Goal: Task Accomplishment & Management: Manage account settings

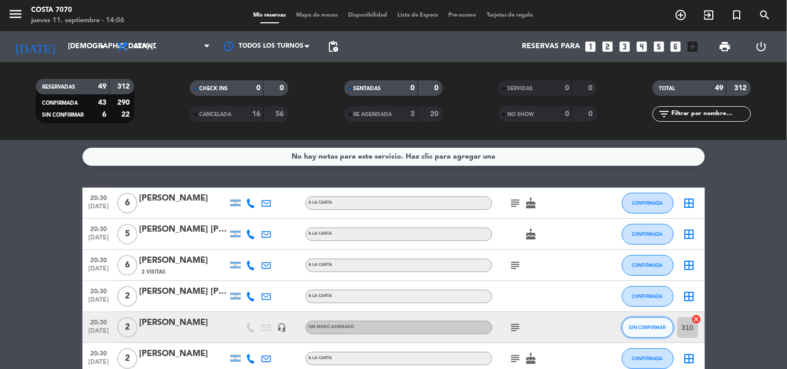
click at [635, 327] on span "SIN CONFIRMAR" at bounding box center [647, 328] width 37 height 6
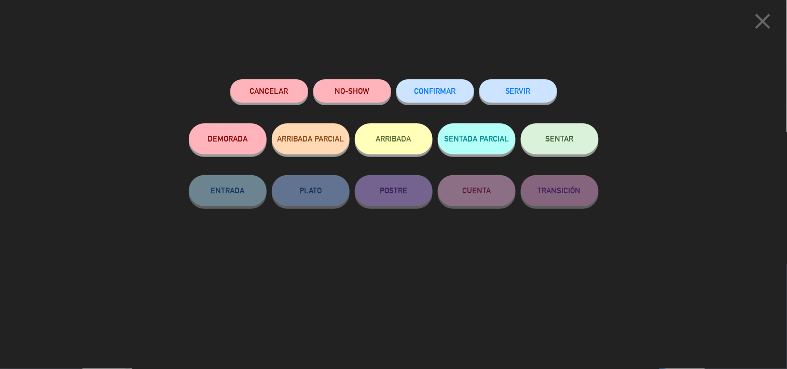
click at [447, 79] on div "CONFIRMAR" at bounding box center [435, 101] width 78 height 44
click at [438, 102] on button "CONFIRMAR" at bounding box center [435, 90] width 78 height 23
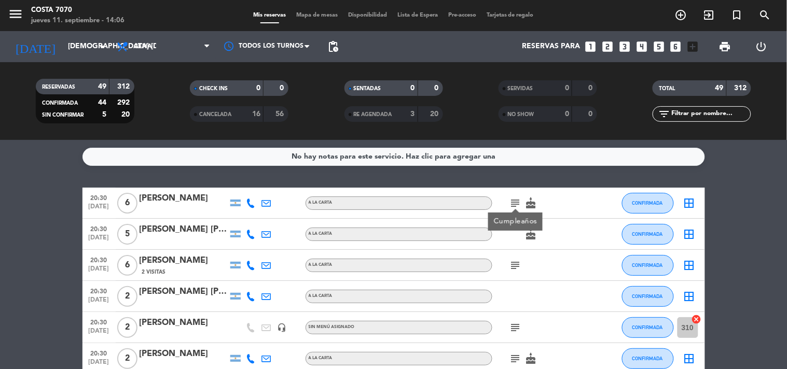
click at [512, 201] on icon "subject" at bounding box center [516, 203] width 12 height 12
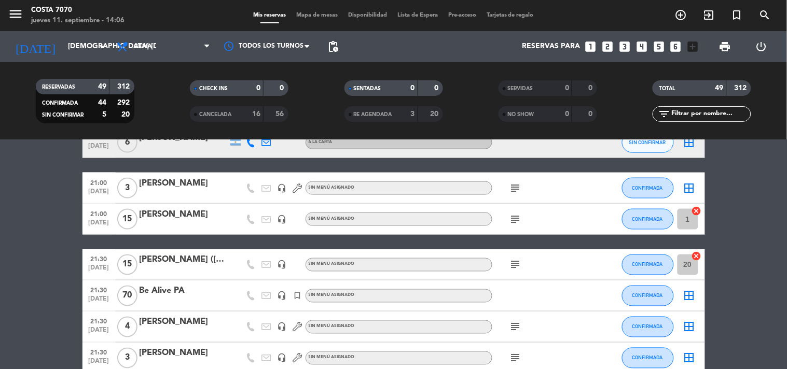
scroll to position [461, 0]
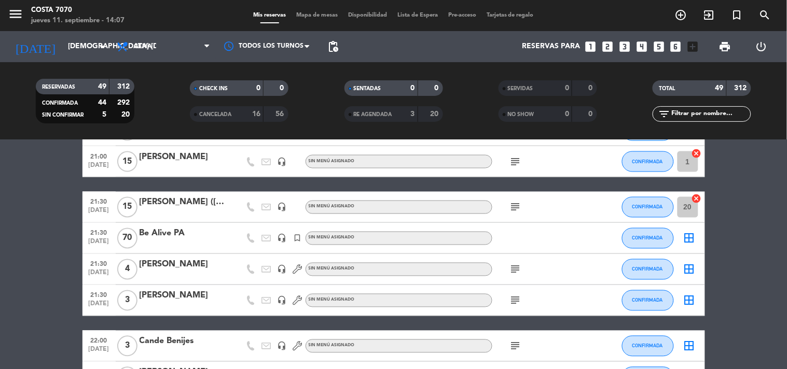
click at [516, 271] on icon "subject" at bounding box center [516, 270] width 12 height 12
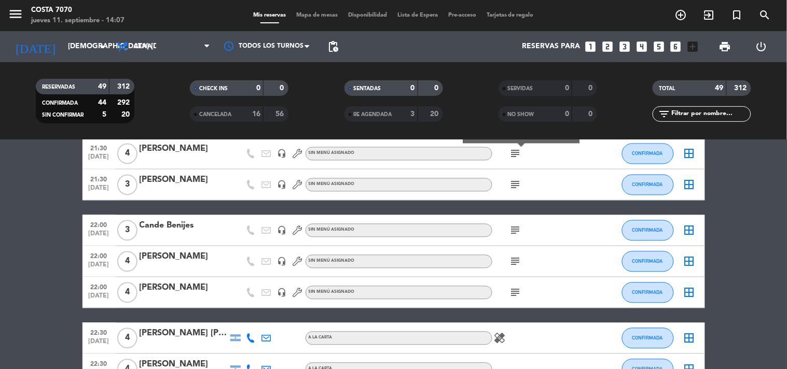
scroll to position [634, 0]
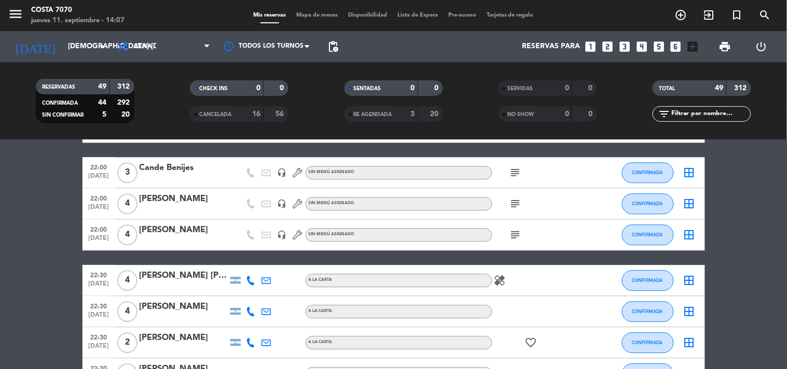
click at [518, 233] on icon "subject" at bounding box center [516, 235] width 12 height 12
click at [515, 232] on icon "subject" at bounding box center [516, 235] width 12 height 12
click at [512, 206] on icon "subject" at bounding box center [516, 204] width 12 height 12
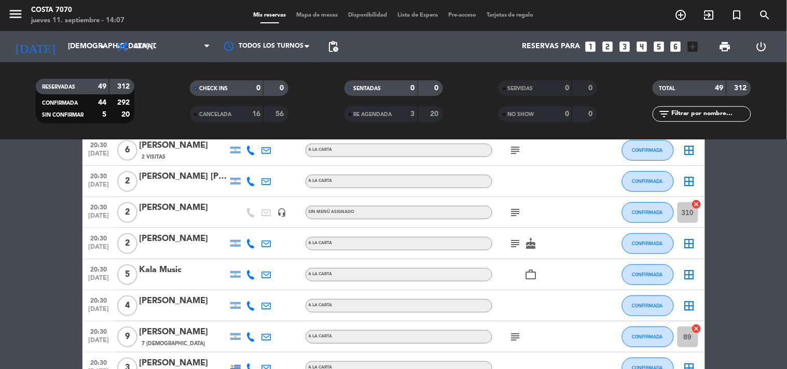
scroll to position [0, 0]
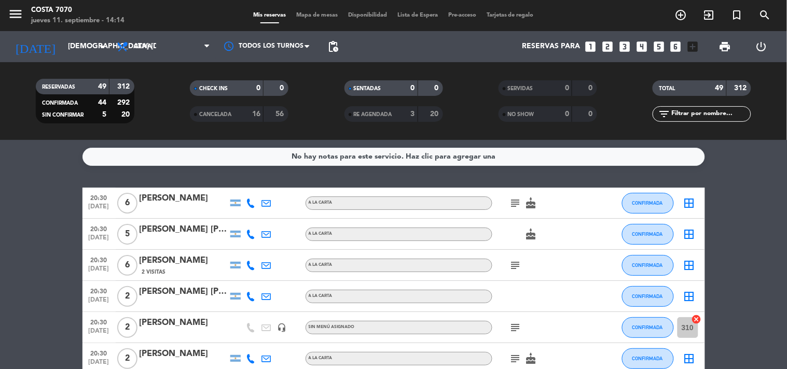
click at [727, 119] on input "text" at bounding box center [710, 113] width 80 height 11
paste input "[PERSON_NAME]"
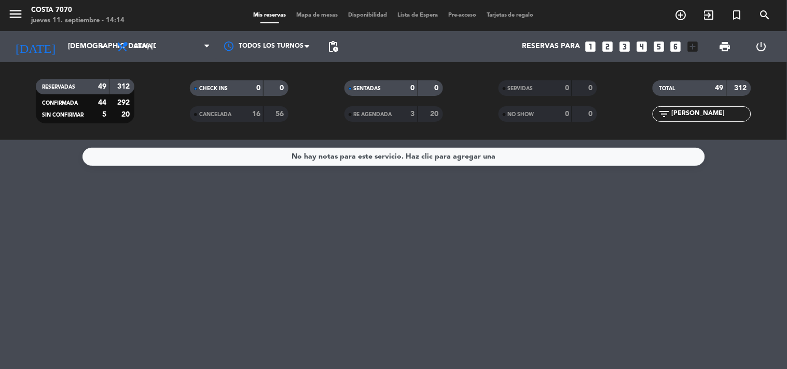
type input "[PERSON_NAME]"
click at [93, 49] on input "[DEMOGRAPHIC_DATA] [DATE]" at bounding box center [112, 46] width 99 height 19
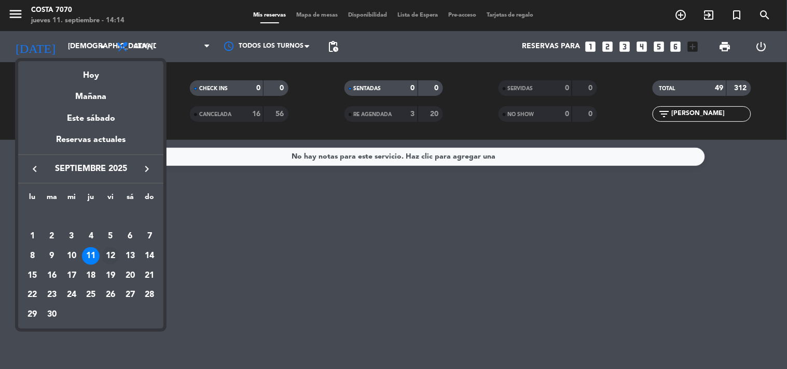
click at [103, 258] on div "12" at bounding box center [111, 257] width 18 height 18
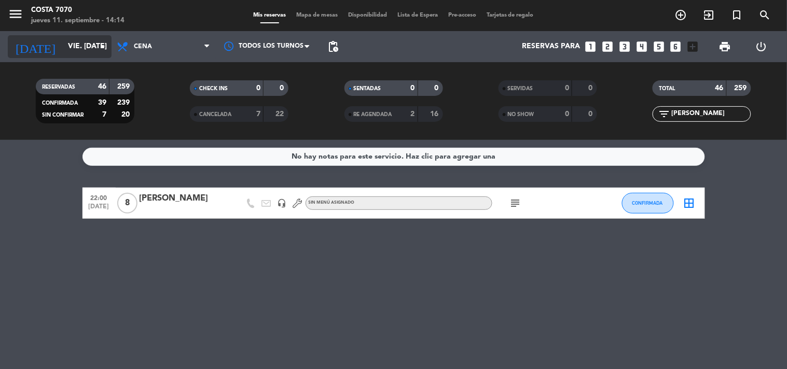
click at [73, 57] on div "[DATE] vie. [DATE] arrow_drop_down" at bounding box center [60, 46] width 104 height 23
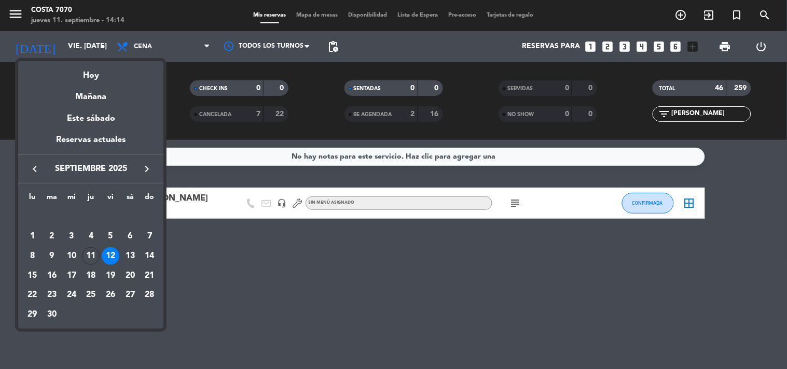
drag, startPoint x: 87, startPoint y: 259, endPoint x: 389, endPoint y: 191, distance: 310.2
click at [86, 258] on div "11" at bounding box center [91, 257] width 18 height 18
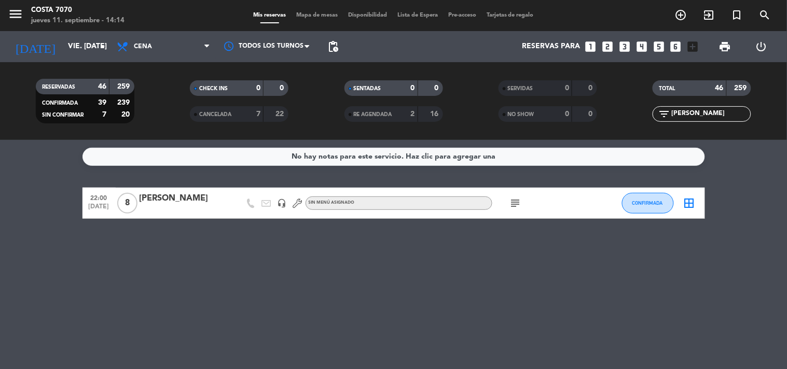
type input "[DEMOGRAPHIC_DATA] [DATE]"
click at [724, 111] on input "[PERSON_NAME]" at bounding box center [710, 113] width 80 height 11
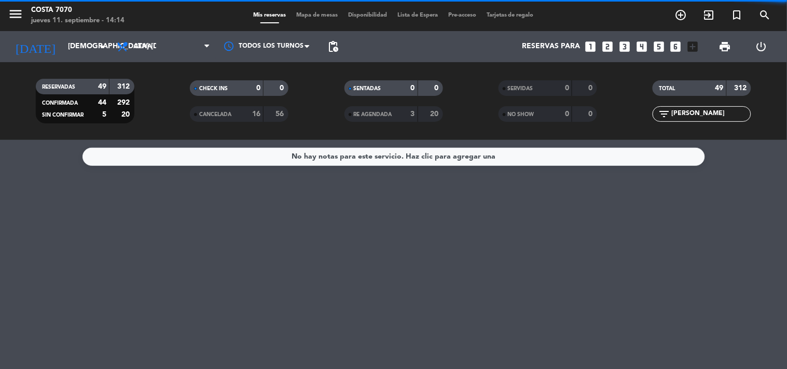
click at [724, 111] on input "[PERSON_NAME]" at bounding box center [710, 113] width 80 height 11
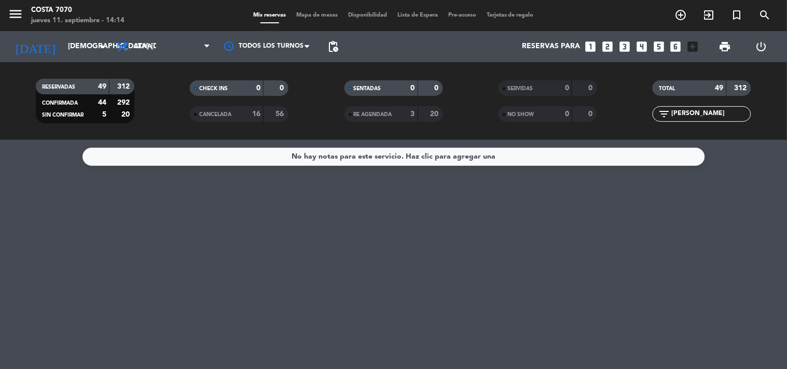
paste input "[PERSON_NAME]"
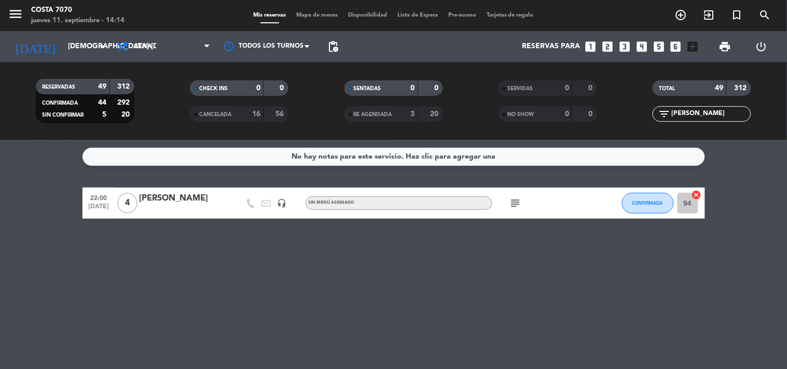
type input "[PERSON_NAME]"
click at [85, 39] on input "[DEMOGRAPHIC_DATA] [DATE]" at bounding box center [112, 46] width 99 height 19
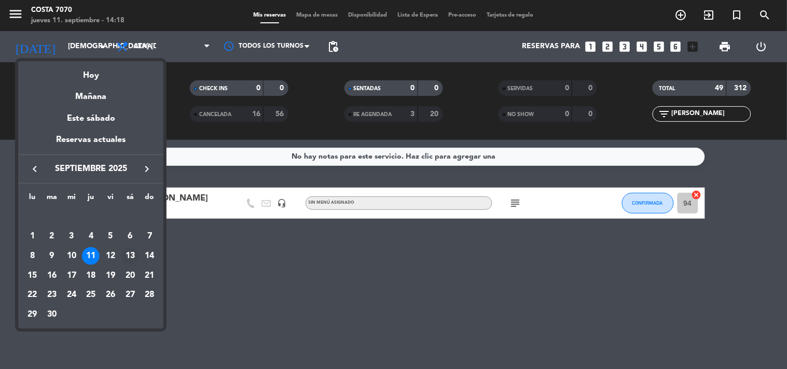
click at [123, 251] on div "13" at bounding box center [130, 257] width 18 height 18
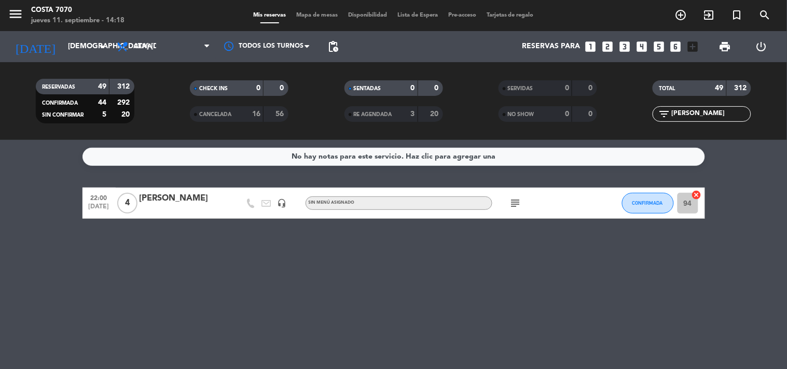
type input "sáb. [DATE]"
drag, startPoint x: 718, startPoint y: 112, endPoint x: 711, endPoint y: 111, distance: 6.3
click at [717, 112] on input "[PERSON_NAME]" at bounding box center [710, 113] width 80 height 11
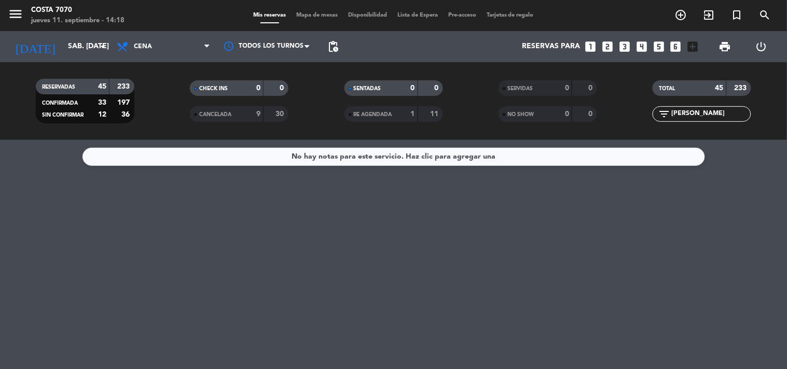
click at [739, 113] on input "[PERSON_NAME]" at bounding box center [710, 113] width 80 height 11
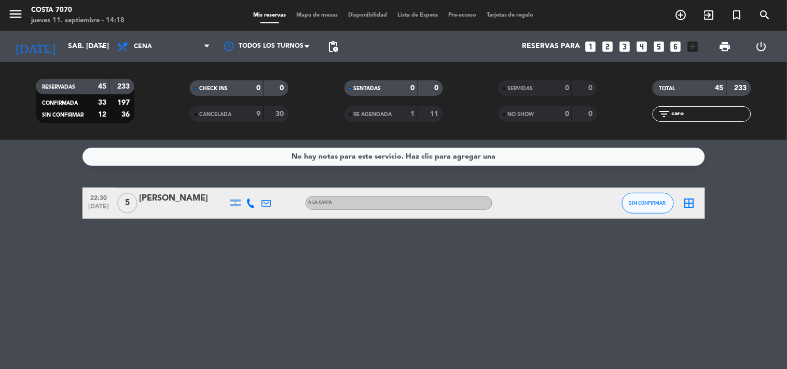
type input "caro"
click at [651, 205] on button "SIN CONFIRMAR" at bounding box center [648, 203] width 52 height 21
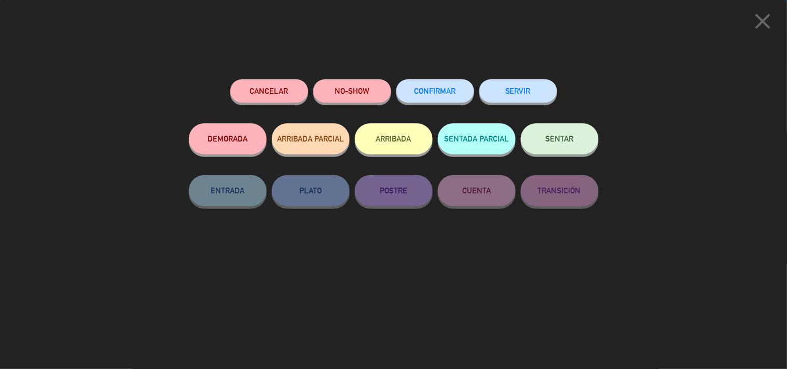
click at [260, 95] on button "Cancelar" at bounding box center [269, 90] width 78 height 23
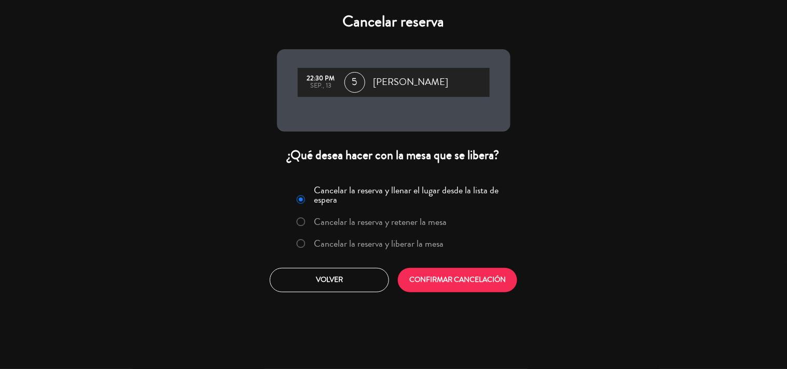
click at [406, 250] on label "Cancelar la reserva y liberar la mesa" at bounding box center [371, 244] width 158 height 19
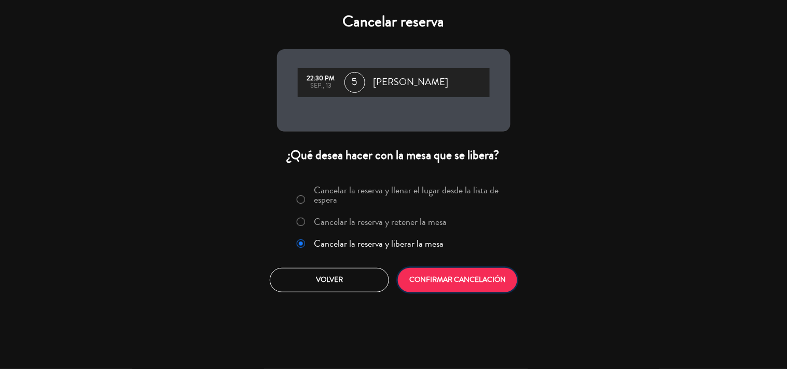
click at [436, 274] on button "CONFIRMAR CANCELACIÓN" at bounding box center [457, 280] width 119 height 24
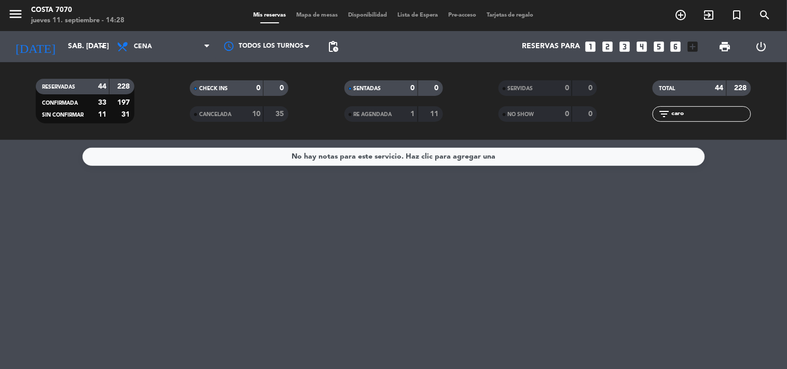
click at [696, 121] on div "filter_list caro" at bounding box center [702, 114] width 99 height 16
click at [693, 112] on input "caro" at bounding box center [710, 113] width 80 height 11
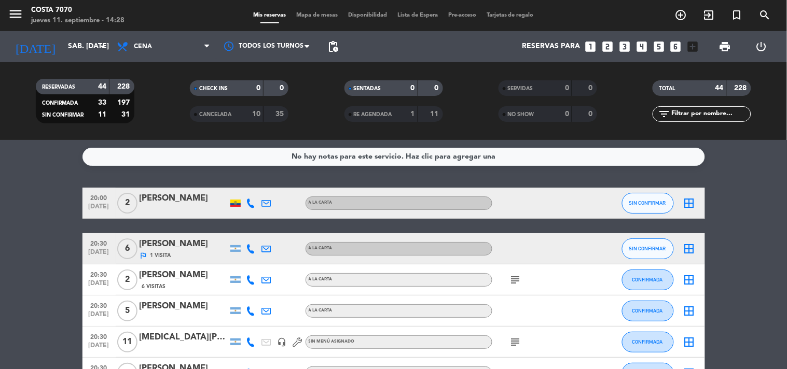
click at [635, 44] on div "Reservas para looks_one looks_two looks_3 looks_4 looks_5 looks_6 add_box" at bounding box center [524, 46] width 360 height 31
click at [642, 44] on icon "looks_4" at bounding box center [641, 46] width 13 height 13
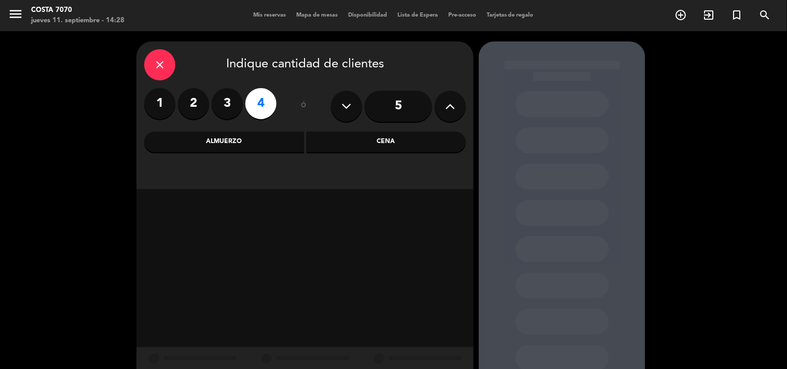
click at [395, 144] on div "Cena" at bounding box center [387, 142] width 160 height 21
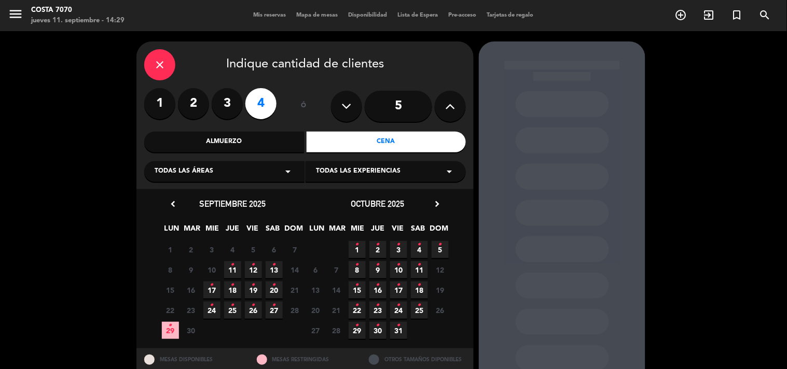
click at [237, 266] on span "11 •" at bounding box center [232, 270] width 17 height 17
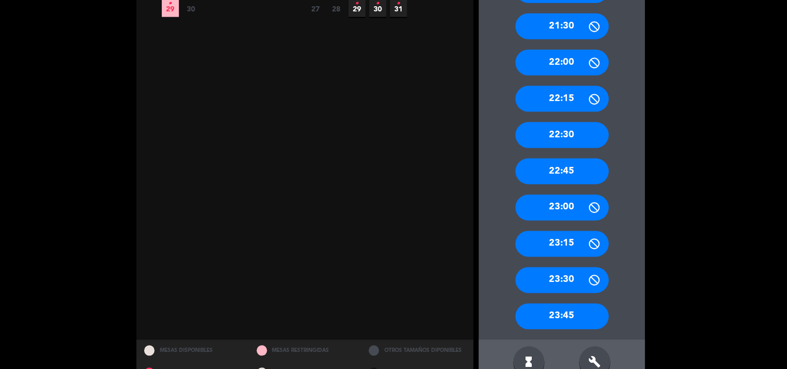
scroll to position [149, 0]
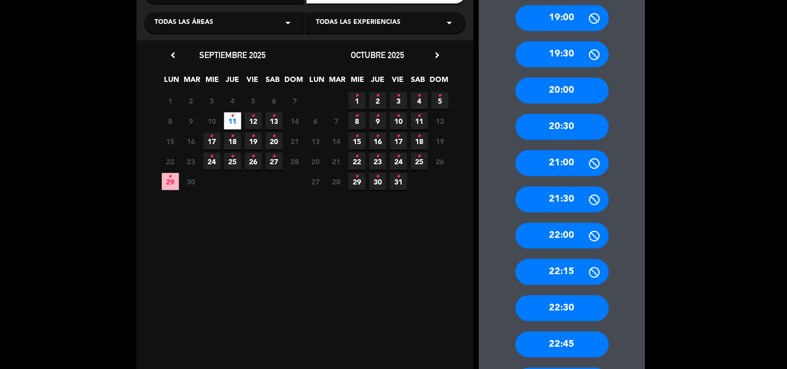
click at [572, 145] on div "19:00 19:30 20:00 20:30 21:00 21:30 22:00 22:15 22:30 22:45 23:00 23:15 23:30 2…" at bounding box center [562, 248] width 167 height 529
click at [574, 135] on div "20:30" at bounding box center [562, 127] width 93 height 26
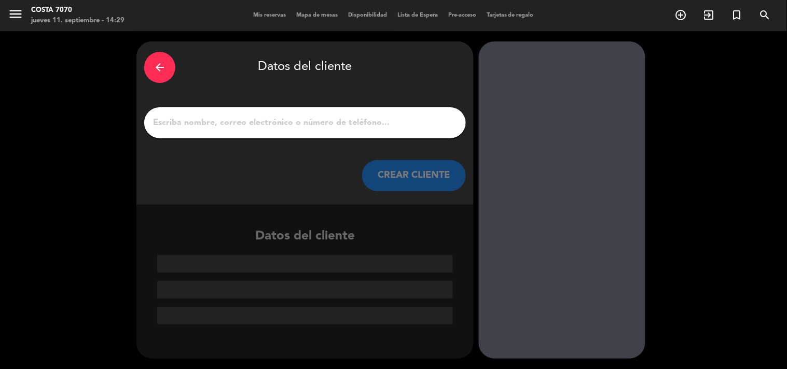
scroll to position [0, 0]
click at [422, 123] on input "1" at bounding box center [305, 123] width 306 height 15
paste input "[PERSON_NAME]"
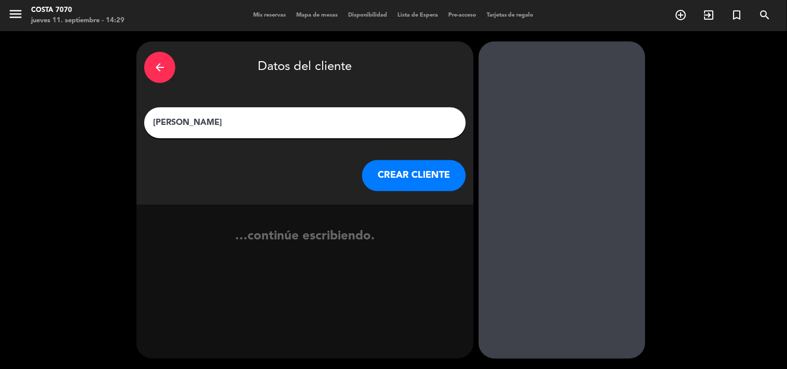
type input "[PERSON_NAME]"
click at [418, 173] on button "CREAR CLIENTE" at bounding box center [414, 175] width 104 height 31
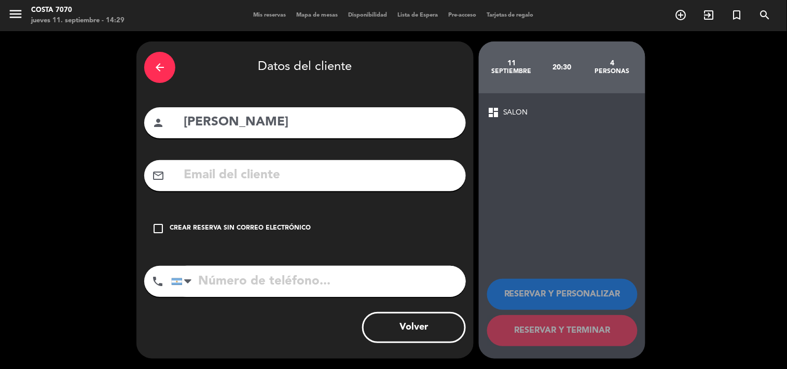
click at [291, 219] on div "check_box_outline_blank Crear reserva sin correo electrónico" at bounding box center [305, 228] width 322 height 31
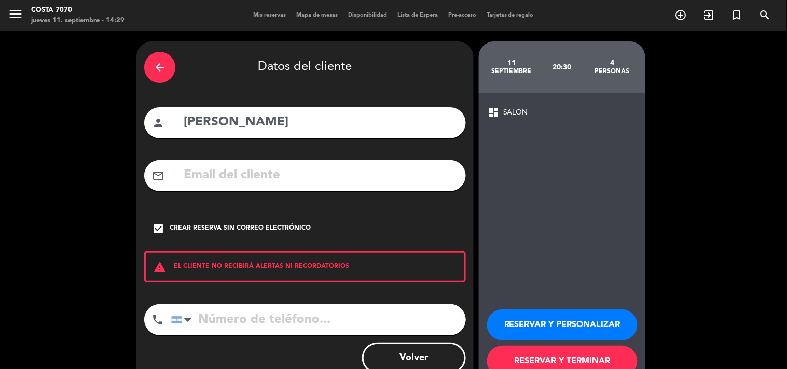
click at [573, 317] on button "RESERVAR Y PERSONALIZAR" at bounding box center [562, 325] width 150 height 31
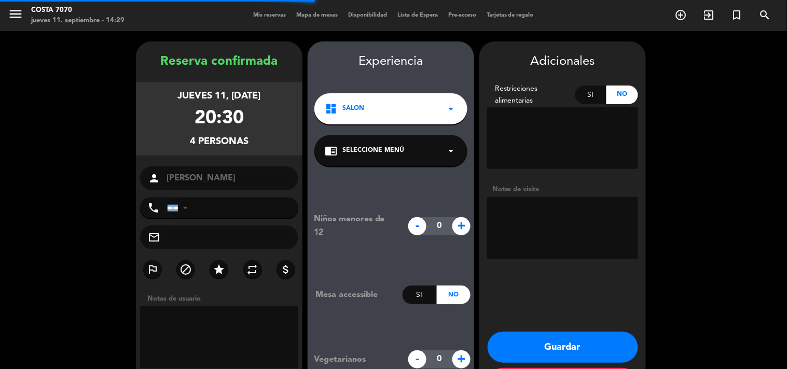
scroll to position [42, 0]
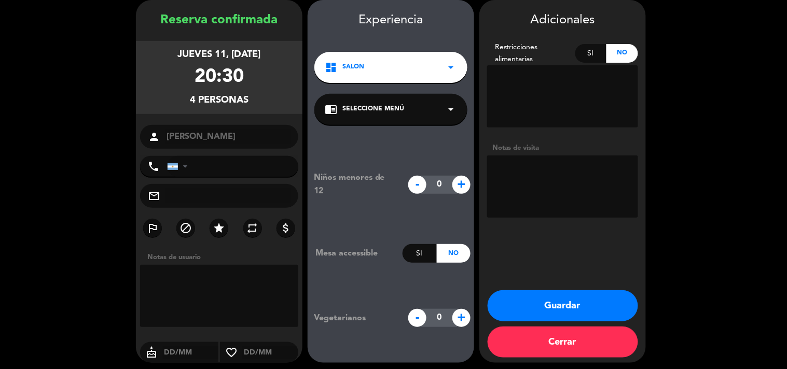
click at [551, 183] on textarea at bounding box center [562, 187] width 151 height 62
type textarea "Res Kiara - Invitación"
click at [519, 295] on button "Guardar" at bounding box center [563, 306] width 150 height 31
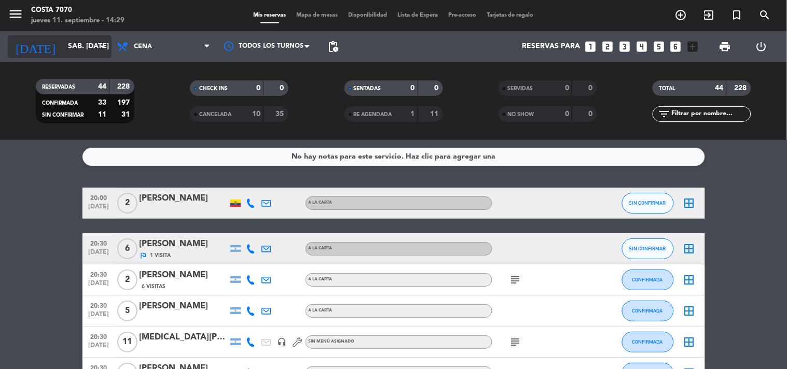
click at [70, 43] on input "sáb. [DATE]" at bounding box center [112, 46] width 99 height 19
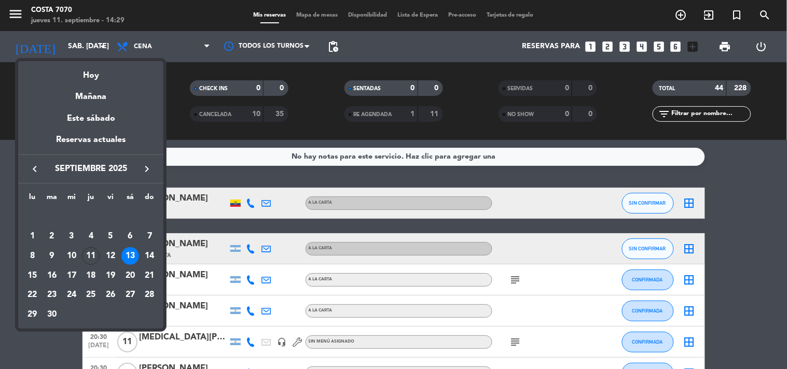
drag, startPoint x: 94, startPoint y: 255, endPoint x: 126, endPoint y: 241, distance: 34.1
click at [94, 254] on div "11" at bounding box center [91, 257] width 18 height 18
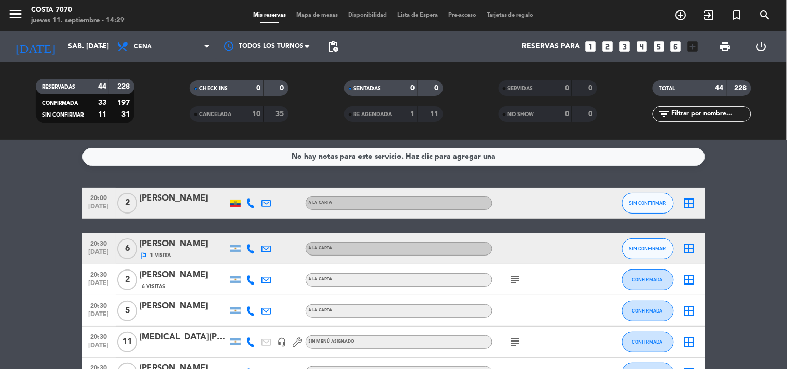
type input "[DEMOGRAPHIC_DATA] [DATE]"
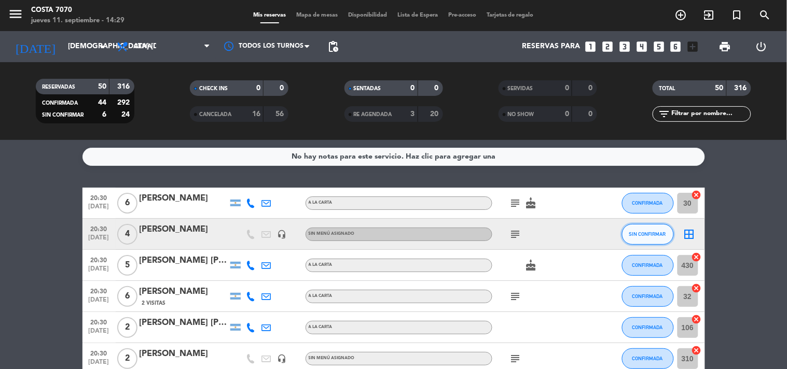
click at [660, 240] on button "SIN CONFIRMAR" at bounding box center [648, 234] width 52 height 21
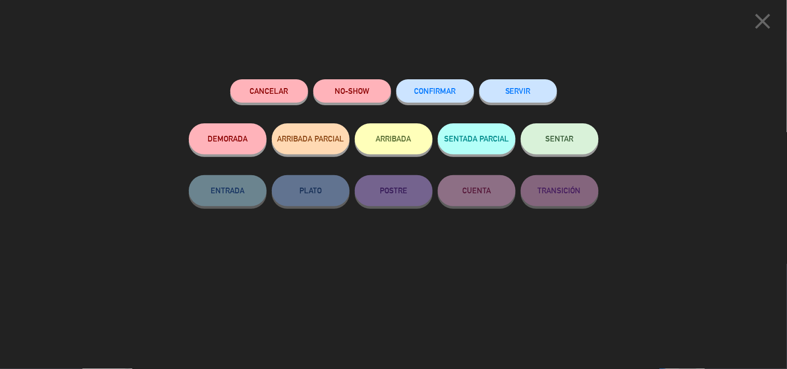
drag, startPoint x: 458, startPoint y: 90, endPoint x: 423, endPoint y: 95, distance: 35.2
click at [458, 89] on button "CONFIRMAR" at bounding box center [435, 90] width 78 height 23
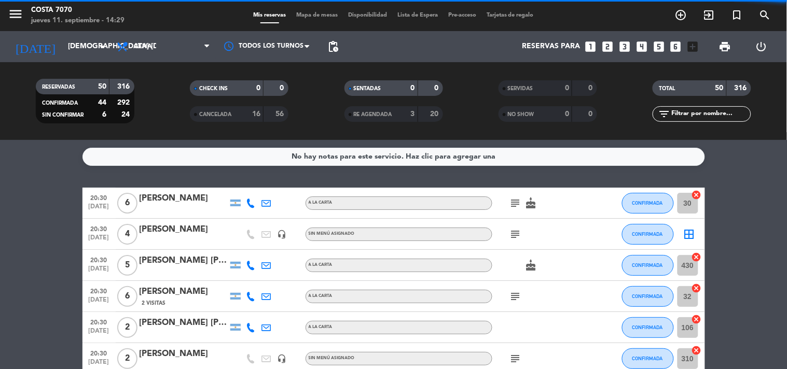
click at [312, 18] on div "Mis reservas Mapa de mesas Disponibilidad Lista de Espera Pre-acceso Tarjetas d…" at bounding box center [393, 15] width 291 height 9
click at [310, 13] on span "Mapa de mesas" at bounding box center [317, 15] width 52 height 6
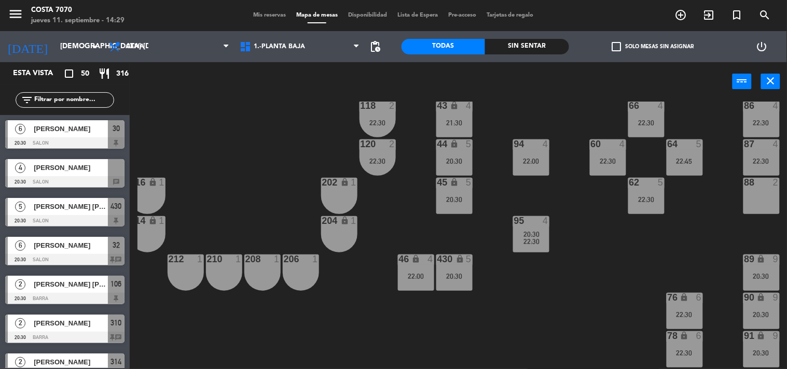
scroll to position [346, 126]
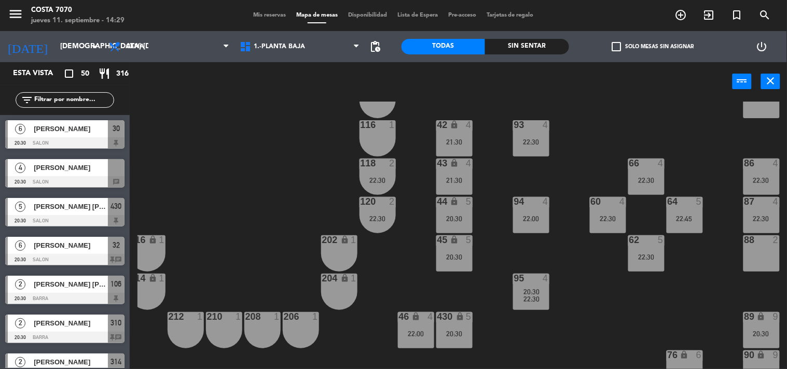
click at [80, 165] on span "[PERSON_NAME]" at bounding box center [71, 167] width 74 height 11
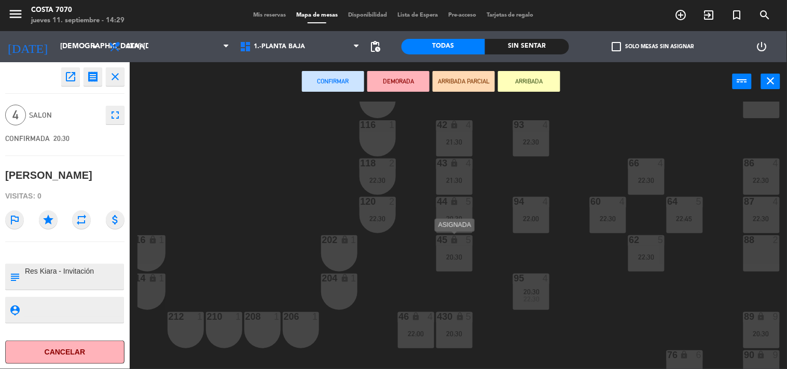
click at [461, 251] on div "45 lock 5 20:30" at bounding box center [454, 254] width 36 height 36
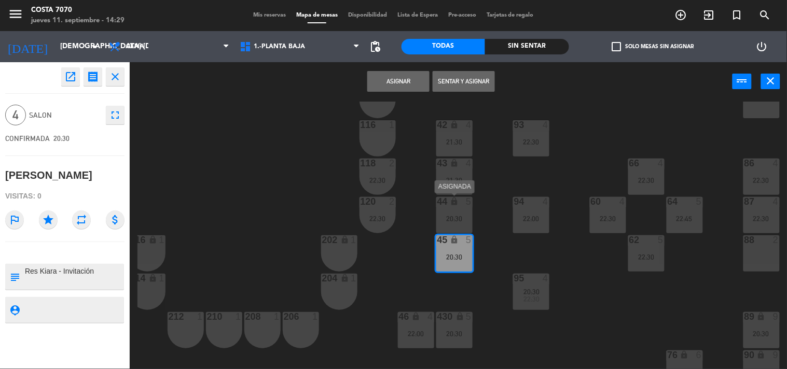
click at [452, 216] on div "20:30" at bounding box center [454, 218] width 36 height 7
click at [460, 85] on button "Sentar y Asignar" at bounding box center [464, 81] width 62 height 21
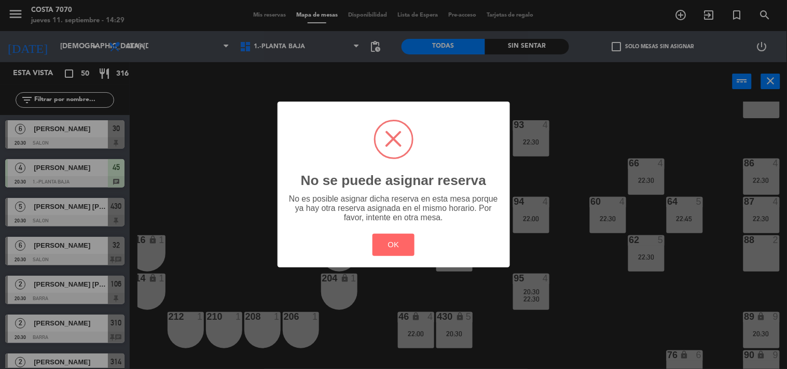
click at [456, 327] on div "? ! i No se puede asignar reserva × No es posible asignar dicha reserva en esta…" at bounding box center [393, 184] width 787 height 369
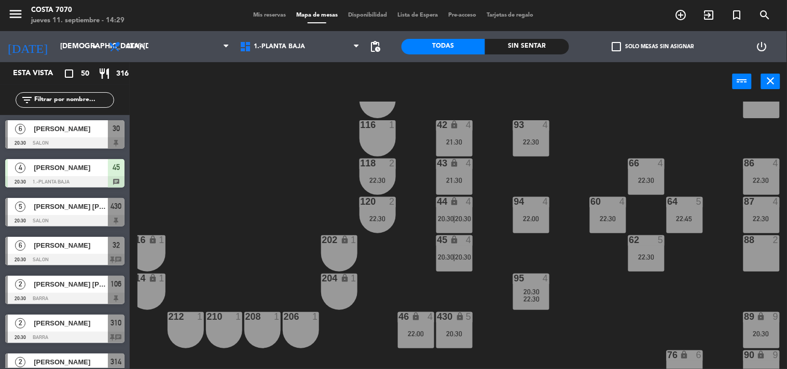
drag, startPoint x: 486, startPoint y: 270, endPoint x: 476, endPoint y: 262, distance: 13.2
click at [488, 270] on div "50 lock 1 51 lock 1 52 lock 1 53 lock 1 54 lock 1 55 lock 1 56 lock 1 80 6 22:3…" at bounding box center [463, 236] width 650 height 268
click at [447, 215] on span "20:30" at bounding box center [446, 219] width 16 height 8
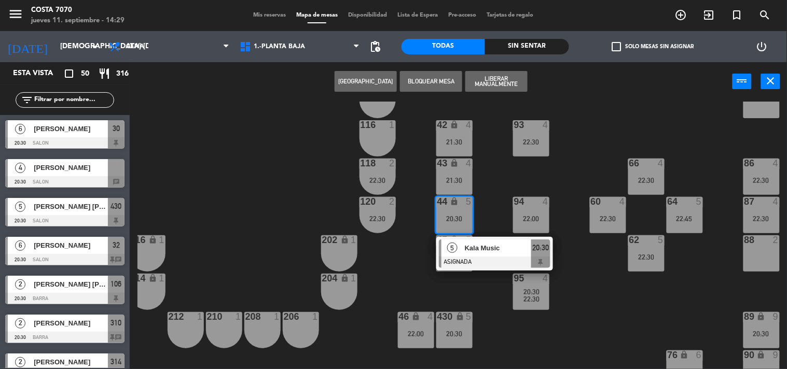
click at [405, 254] on div "50 lock 1 51 lock 1 52 lock 1 53 lock 1 54 lock 1 55 lock 1 56 lock 1 80 6 22:3…" at bounding box center [463, 236] width 650 height 268
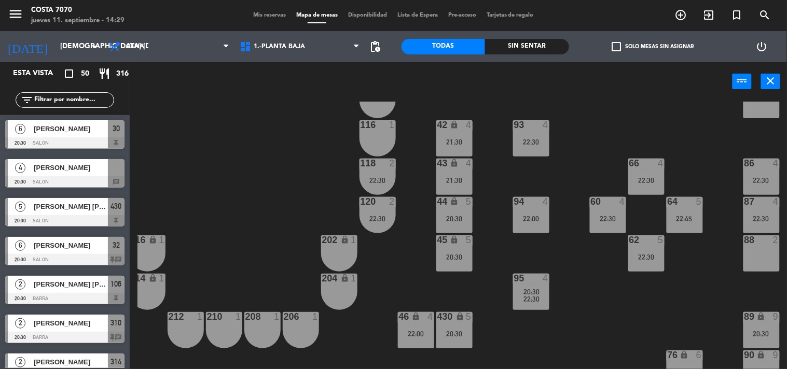
click at [446, 212] on div "44 lock 5 20:30" at bounding box center [454, 215] width 36 height 36
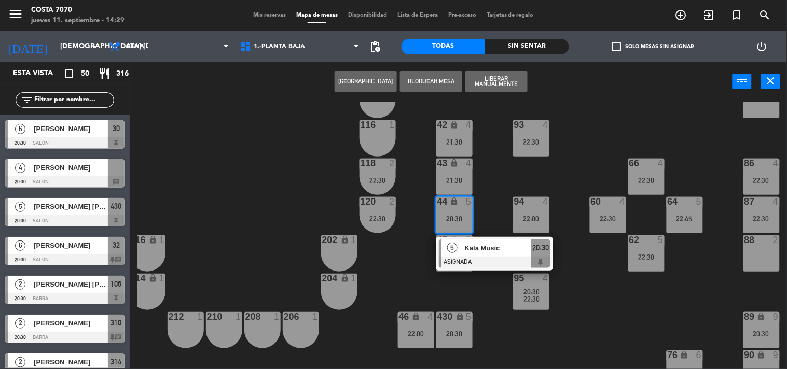
click at [460, 244] on div "5" at bounding box center [453, 248] width 22 height 17
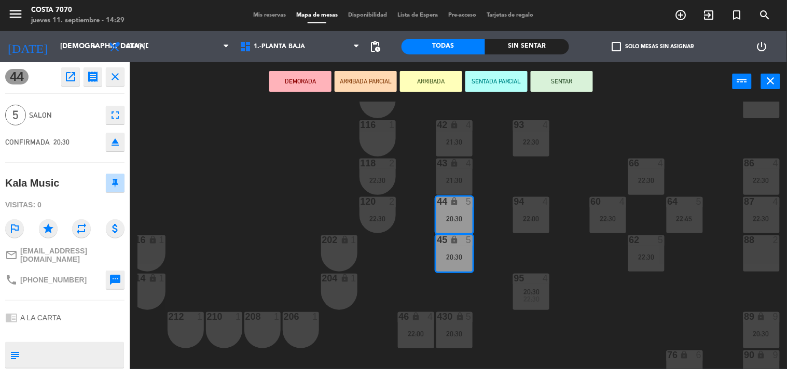
drag, startPoint x: 113, startPoint y: 142, endPoint x: 109, endPoint y: 132, distance: 10.5
click at [115, 141] on icon "eject" at bounding box center [115, 142] width 12 height 12
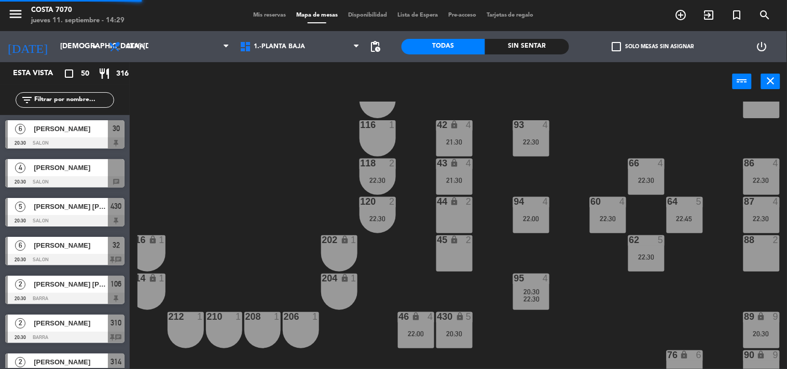
scroll to position [1, 0]
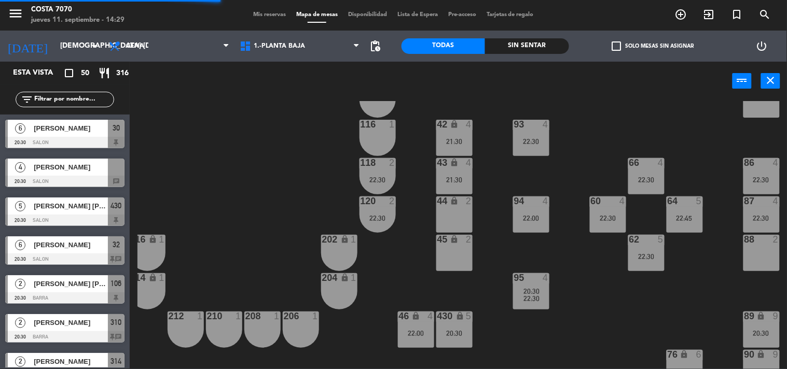
click at [71, 97] on input "text" at bounding box center [73, 99] width 80 height 11
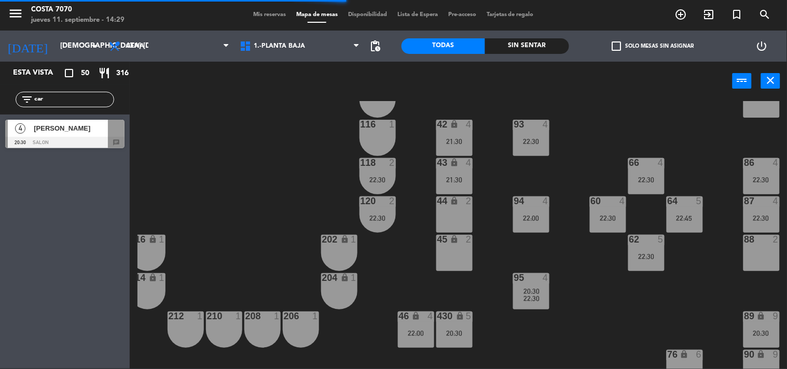
type input "car"
click at [44, 136] on div "4 [PERSON_NAME] 20:30 SALON chat" at bounding box center [65, 134] width 130 height 39
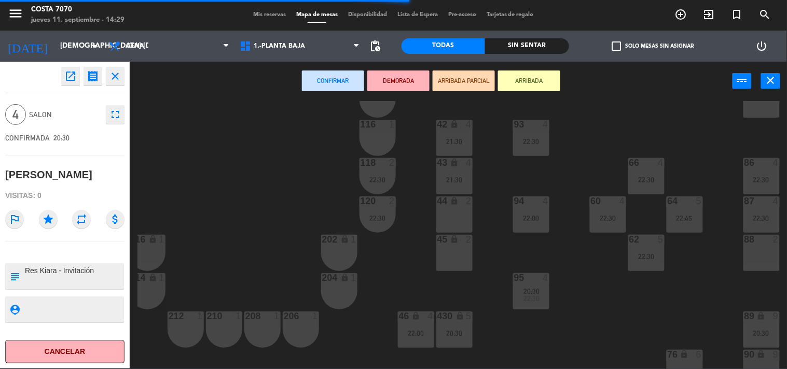
drag, startPoint x: 473, startPoint y: 253, endPoint x: 454, endPoint y: 204, distance: 52.6
click at [473, 251] on div "50 lock 1 51 lock 1 52 lock 1 53 lock 1 54 lock 1 55 lock 1 56 lock 1 80 6 22:3…" at bounding box center [463, 235] width 650 height 268
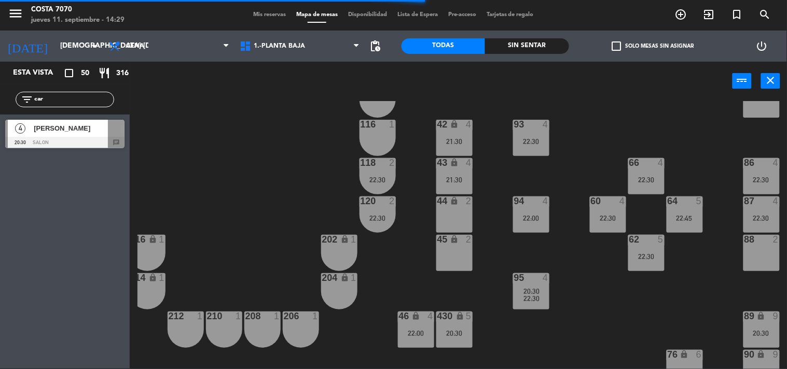
drag, startPoint x: 451, startPoint y: 196, endPoint x: 444, endPoint y: 179, distance: 18.6
click at [451, 195] on div "50 lock 1 51 lock 1 52 lock 1 53 lock 1 54 lock 1 55 lock 1 56 lock 1 80 6 22:3…" at bounding box center [463, 235] width 650 height 268
click at [458, 226] on div "44 lock 2" at bounding box center [454, 215] width 36 height 36
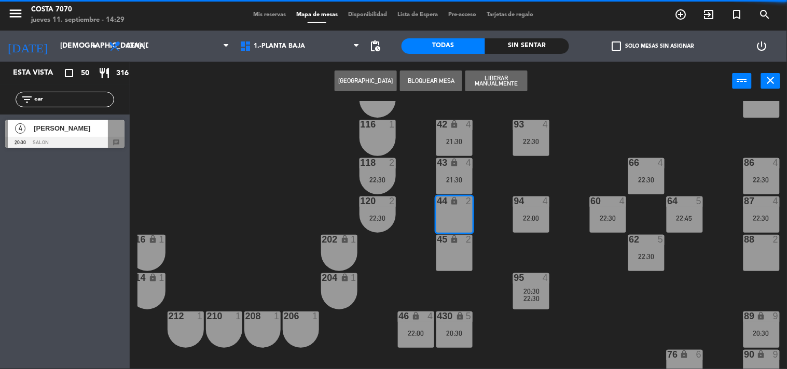
drag, startPoint x: 462, startPoint y: 258, endPoint x: 438, endPoint y: 194, distance: 68.8
click at [462, 256] on div "45 lock 2" at bounding box center [454, 253] width 36 height 36
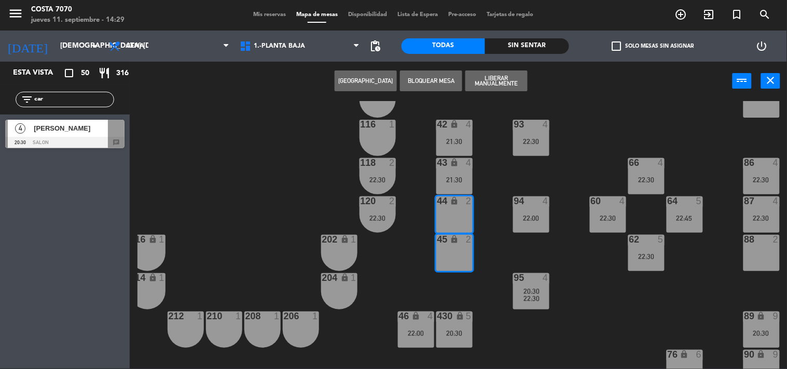
click at [71, 133] on span "[PERSON_NAME]" at bounding box center [71, 128] width 74 height 11
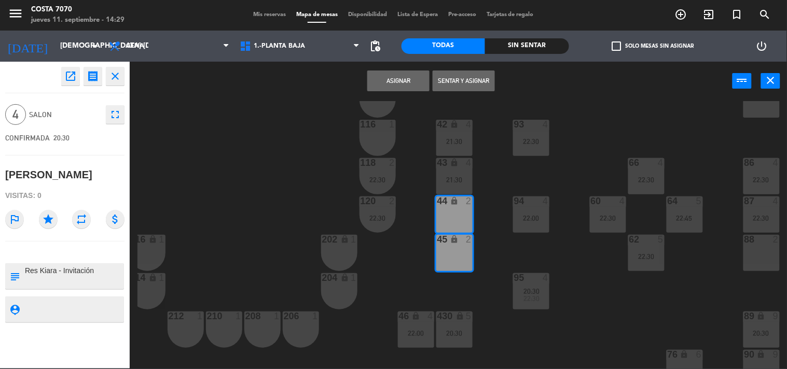
click at [383, 81] on button "Asignar" at bounding box center [398, 81] width 62 height 21
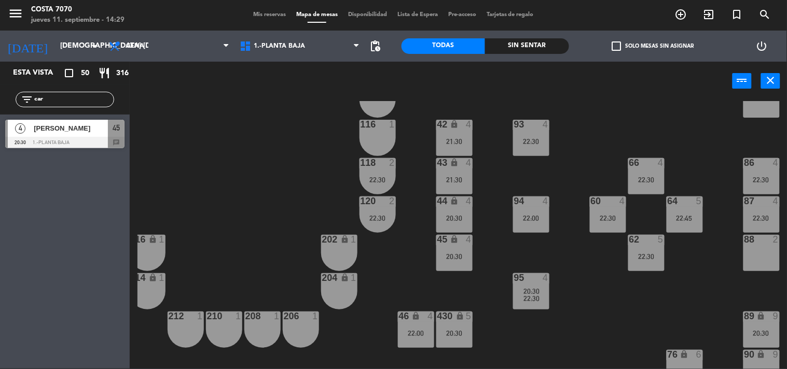
click at [0, 109] on div "filter_list car" at bounding box center [65, 100] width 130 height 30
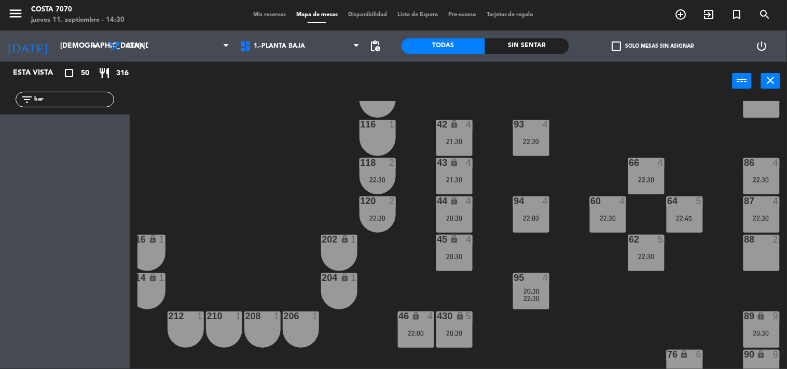
type input "kar"
click at [195, 167] on div "50 lock 1 51 lock 1 52 lock 1 53 lock 1 54 lock 1 55 lock 1 56 lock 1 80 6 22:3…" at bounding box center [463, 235] width 650 height 268
click at [67, 99] on input "kar" at bounding box center [73, 99] width 80 height 11
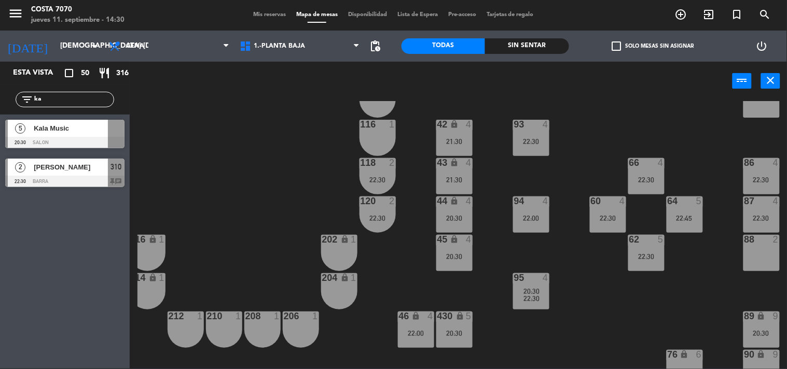
type input "ka"
drag, startPoint x: 235, startPoint y: 197, endPoint x: 204, endPoint y: 185, distance: 33.3
click at [236, 196] on div "50 lock 1 51 lock 1 52 lock 1 53 lock 1 54 lock 1 55 lock 1 56 lock 1 80 6 22:3…" at bounding box center [463, 235] width 650 height 268
click at [61, 125] on span "Kala Music" at bounding box center [71, 128] width 74 height 11
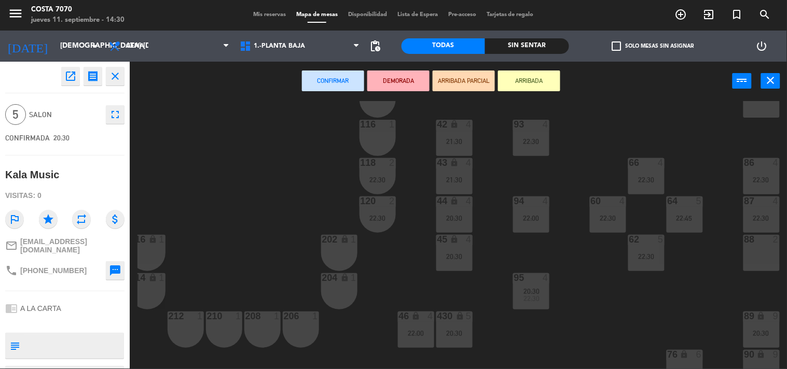
click at [608, 218] on div "22:30" at bounding box center [608, 218] width 36 height 7
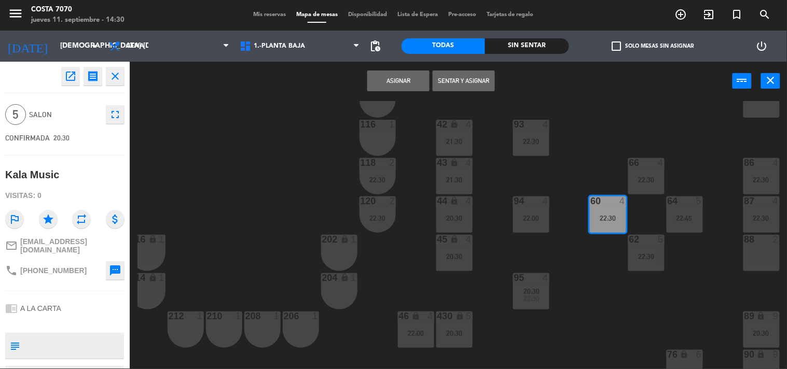
click at [397, 86] on button "Asignar" at bounding box center [398, 81] width 62 height 21
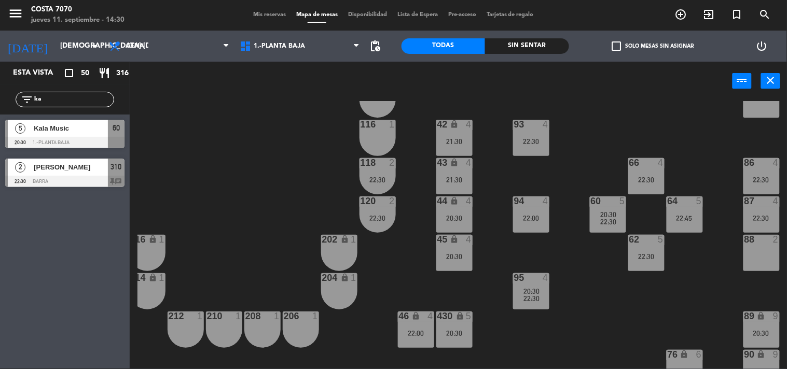
click at [44, 132] on span "Kala Music" at bounding box center [71, 128] width 74 height 11
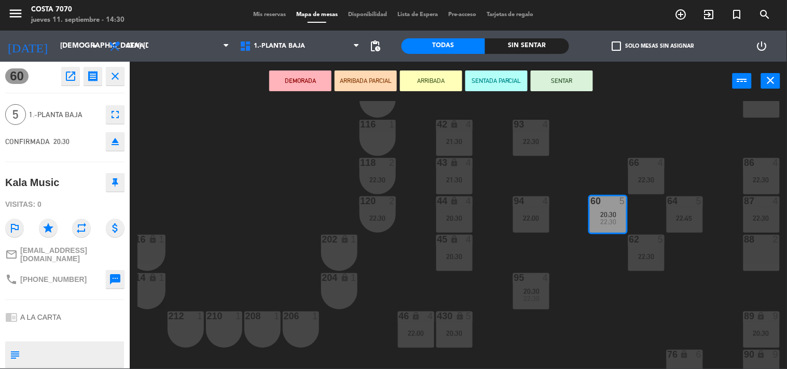
click at [118, 142] on icon "eject" at bounding box center [115, 141] width 12 height 12
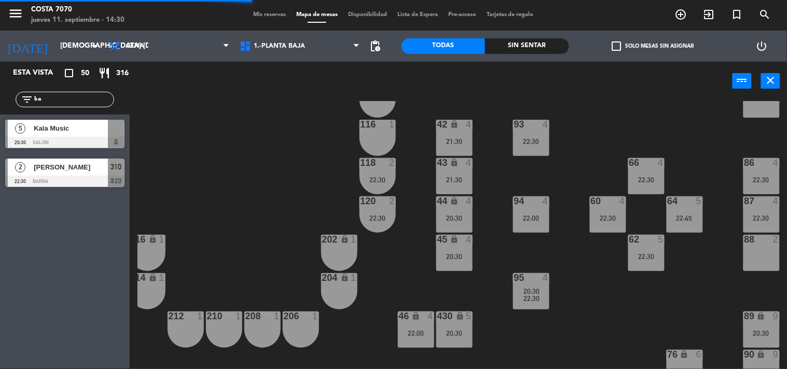
click at [61, 130] on span "Kala Music" at bounding box center [71, 128] width 74 height 11
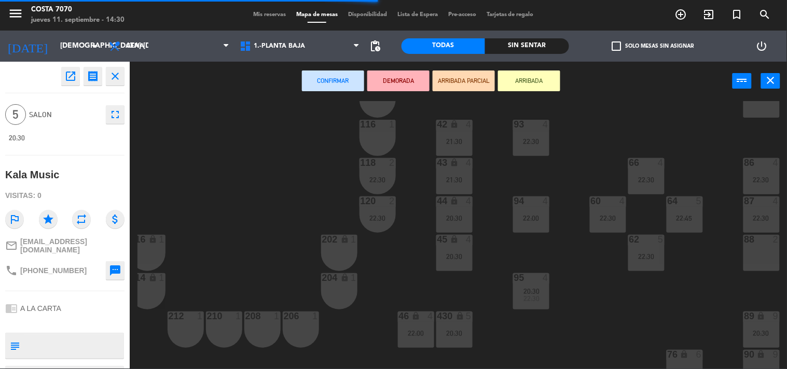
click at [659, 251] on div "62 5 22:30" at bounding box center [646, 253] width 36 height 36
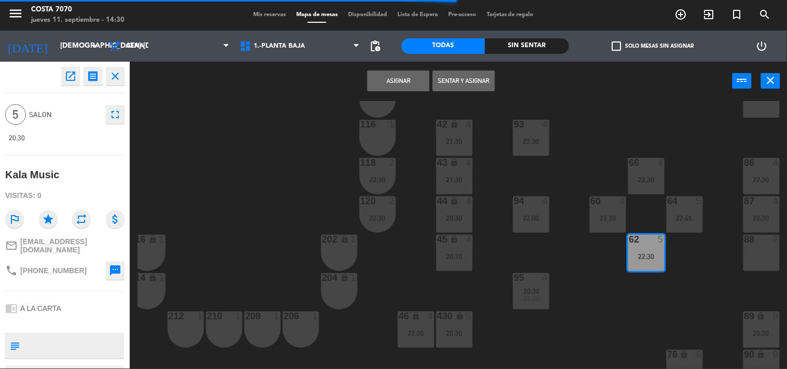
click at [388, 75] on button "Asignar" at bounding box center [398, 81] width 62 height 21
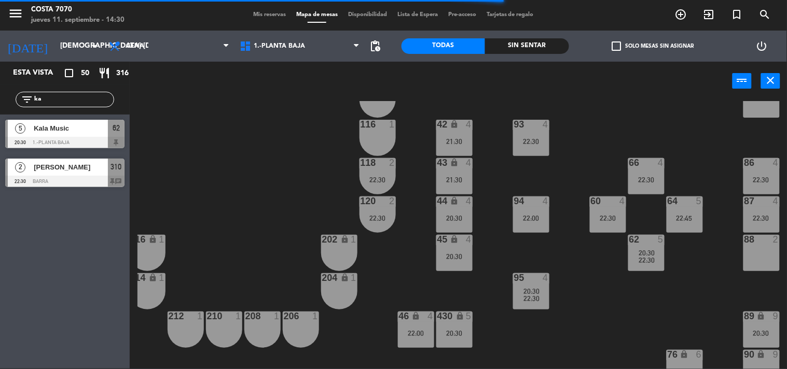
drag, startPoint x: 73, startPoint y: 102, endPoint x: 84, endPoint y: 99, distance: 10.7
click at [75, 101] on input "ka" at bounding box center [73, 99] width 80 height 11
click at [84, 99] on input "ka" at bounding box center [73, 99] width 80 height 11
